Goal: Task Accomplishment & Management: Manage account settings

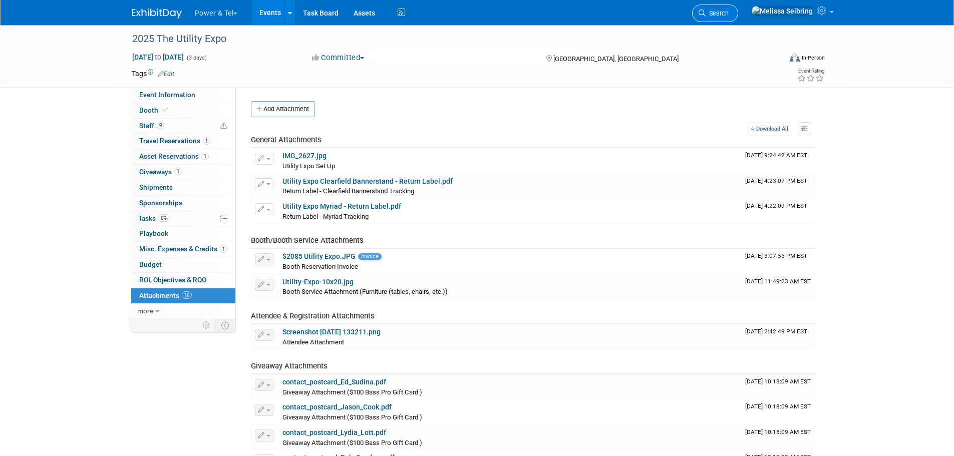
click at [738, 19] on link "Search" at bounding box center [715, 14] width 46 height 18
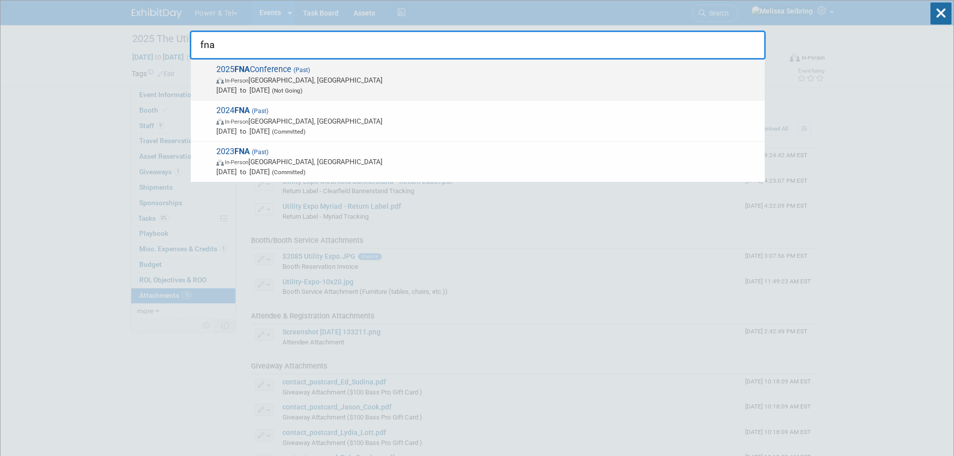
type input "fna"
click at [250, 67] on strong "FNA" at bounding box center [242, 70] width 16 height 10
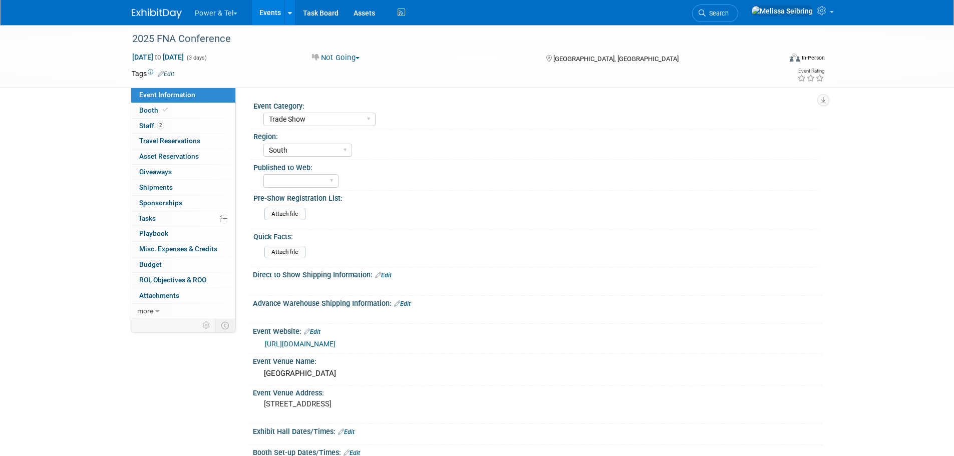
select select "Trade Show"
select select "South"
click at [154, 295] on span "Attachments 0" at bounding box center [159, 296] width 40 height 8
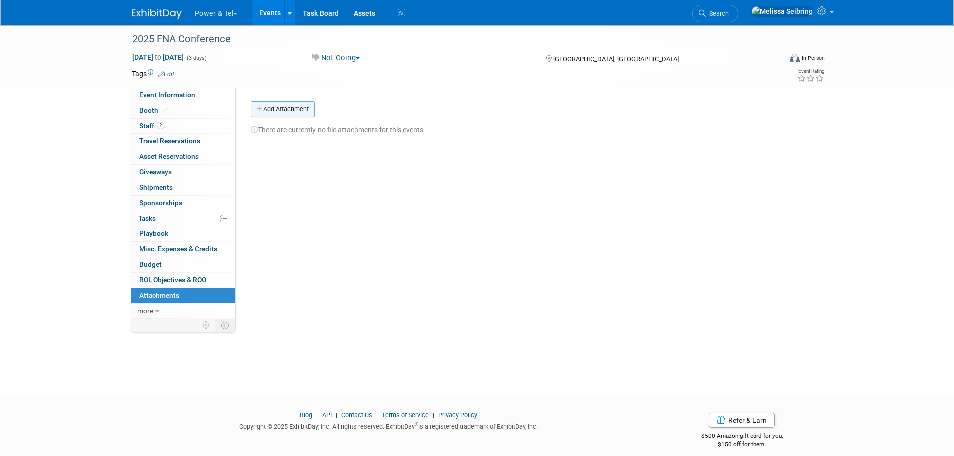
click at [283, 110] on button "Add Attachment" at bounding box center [283, 109] width 64 height 16
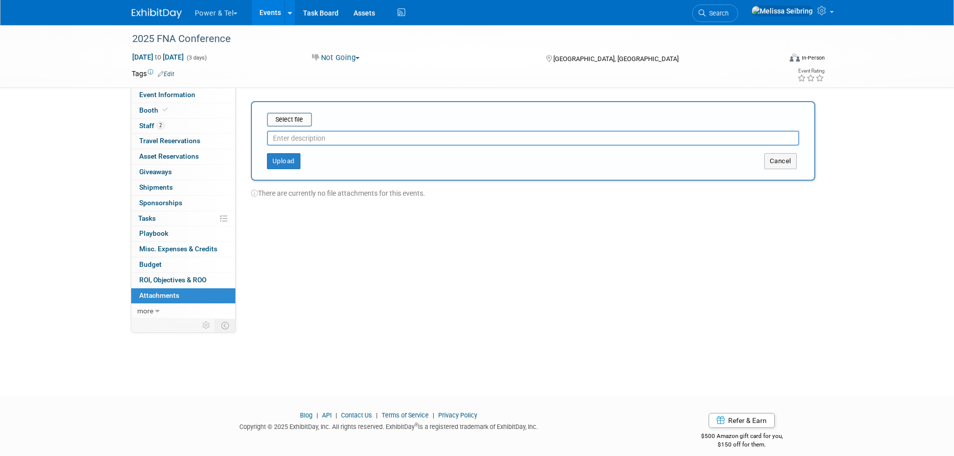
click at [296, 141] on input "text" at bounding box center [533, 138] width 532 height 15
type input "Attendee List"
click at [290, 116] on input "file" at bounding box center [251, 120] width 119 height 12
click at [291, 153] on button "Upload" at bounding box center [284, 157] width 34 height 16
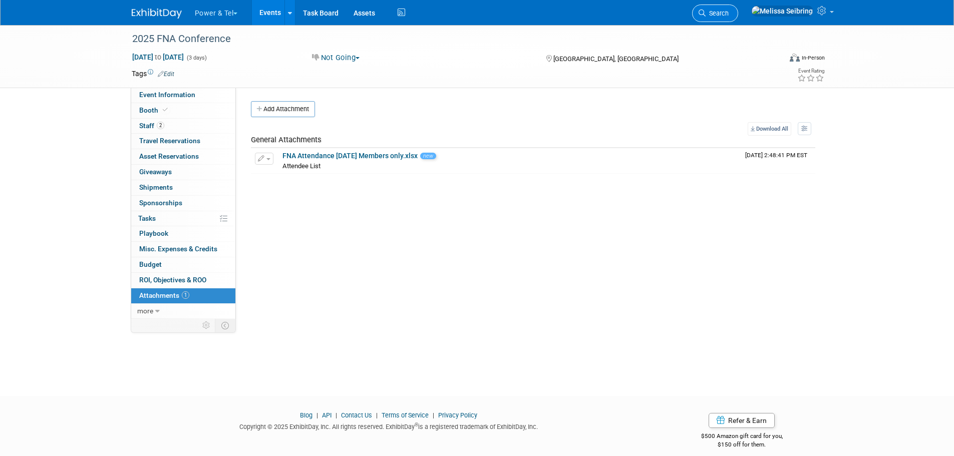
click at [729, 12] on span "Search" at bounding box center [717, 14] width 23 height 8
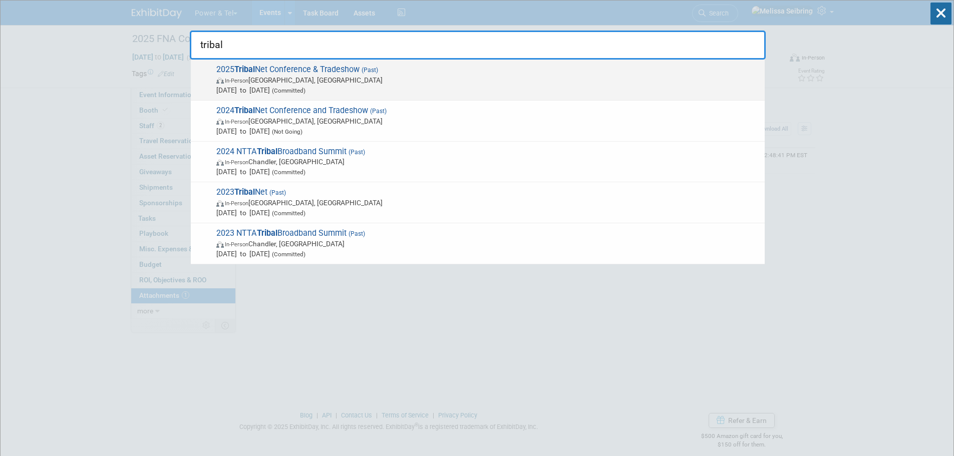
type input "tribal"
click at [283, 67] on span "2025 Tribal Net Conference & Tradeshow (Past) In-Person [GEOGRAPHIC_DATA], [GEO…" at bounding box center [486, 80] width 547 height 31
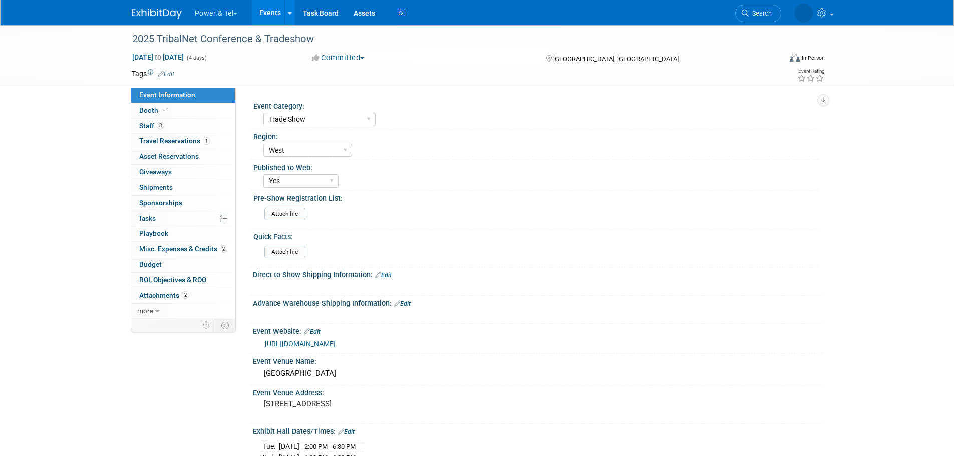
select select "Trade Show"
select select "West"
select select "Yes"
click at [147, 125] on span "Staff 3" at bounding box center [151, 126] width 25 height 8
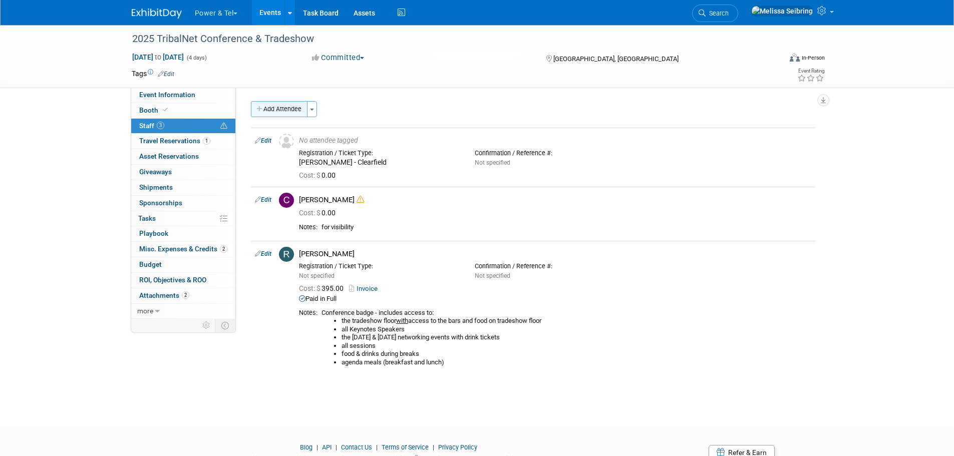
drag, startPoint x: 162, startPoint y: 94, endPoint x: 257, endPoint y: 114, distance: 97.2
click at [162, 94] on span "Event Information" at bounding box center [167, 95] width 56 height 8
select select "Trade Show"
select select "West"
select select "Yes"
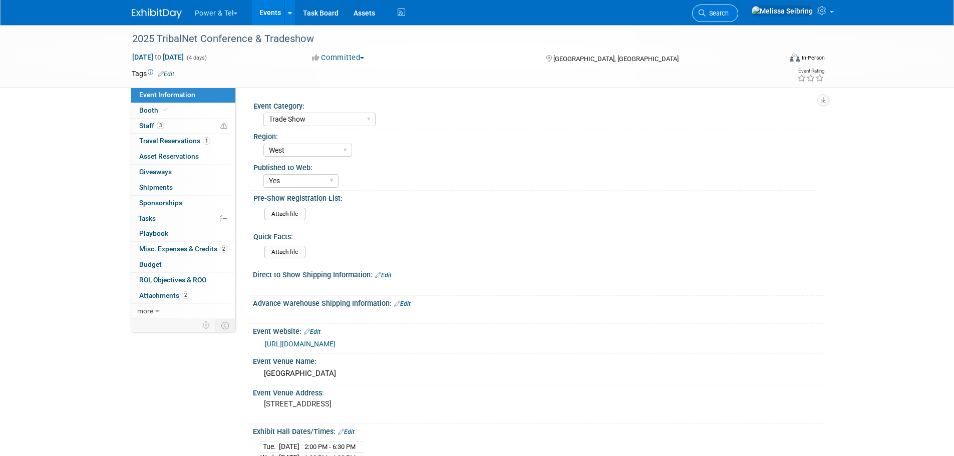
click at [738, 8] on link "Search" at bounding box center [715, 14] width 46 height 18
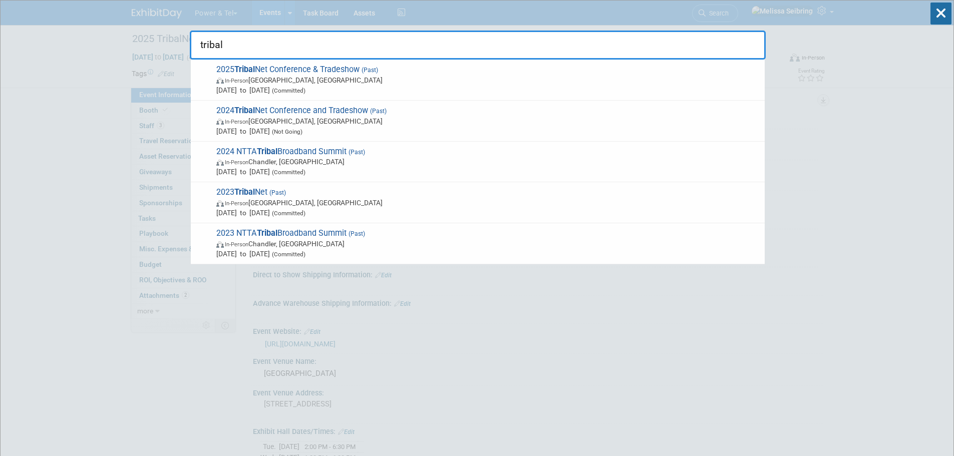
type input "tribal"
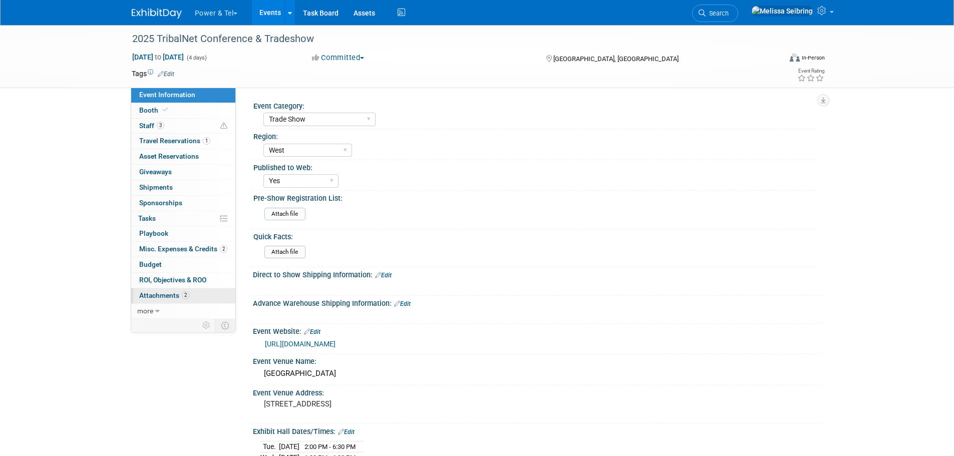
click at [168, 295] on span "Attachments 2" at bounding box center [164, 296] width 50 height 8
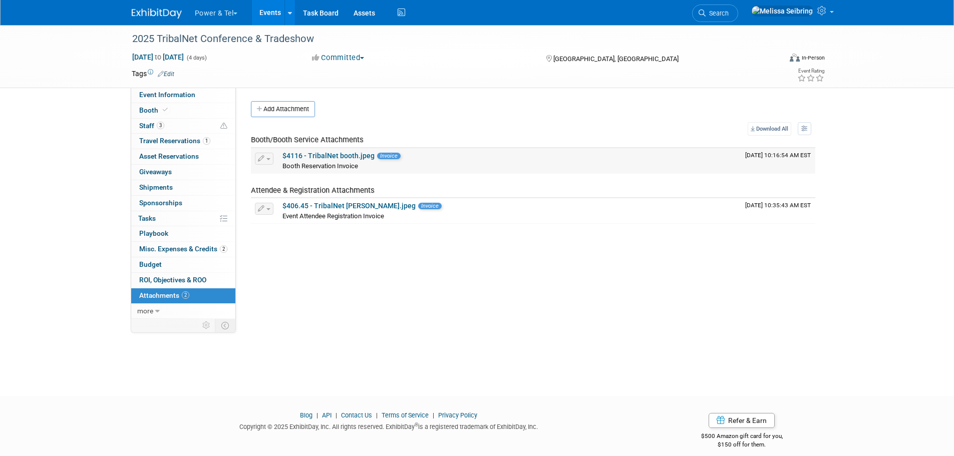
click at [345, 155] on link "$4116 - TribalNet booth.jpeg" at bounding box center [329, 156] width 92 height 8
